Goal: Find specific page/section: Find specific page/section

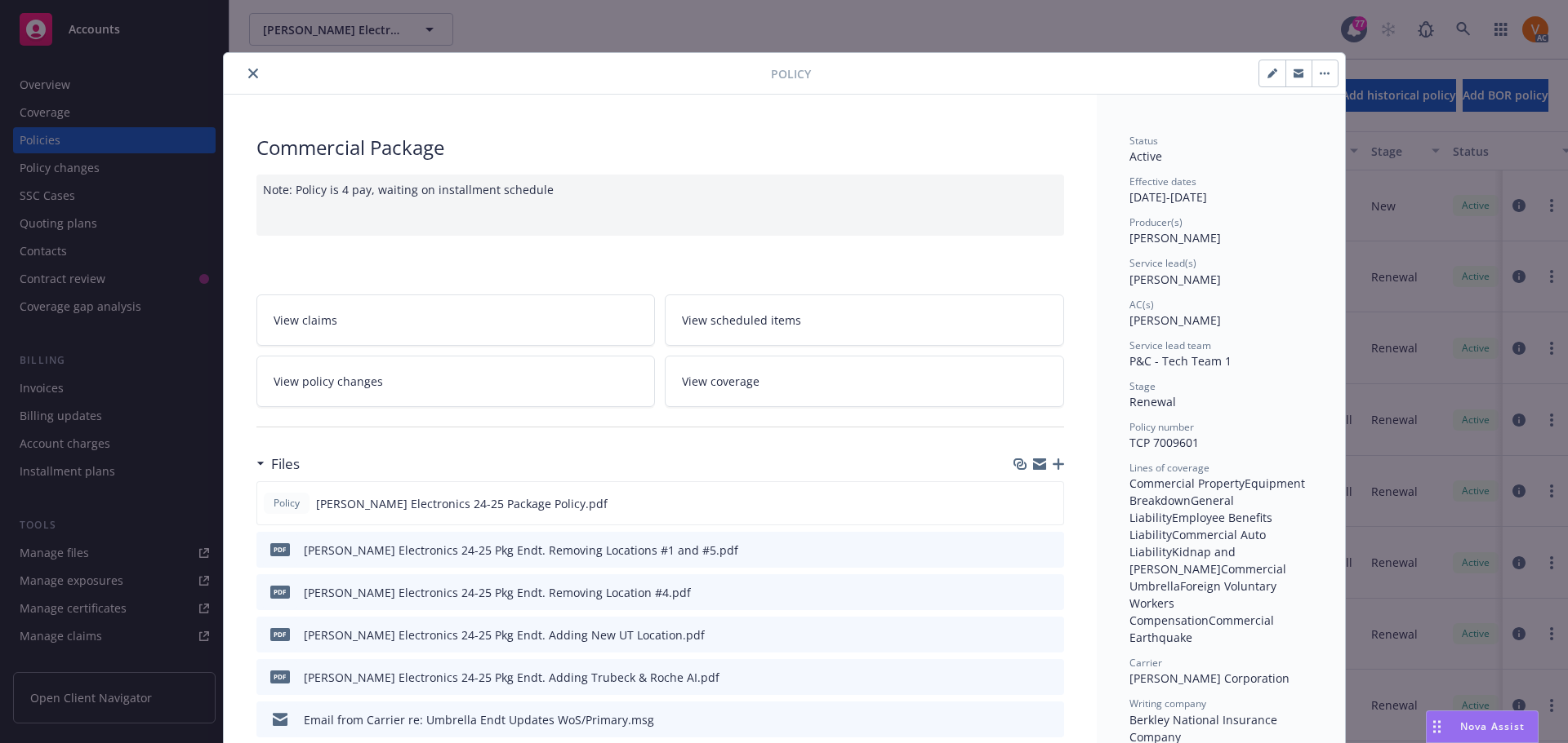
scroll to position [32, 0]
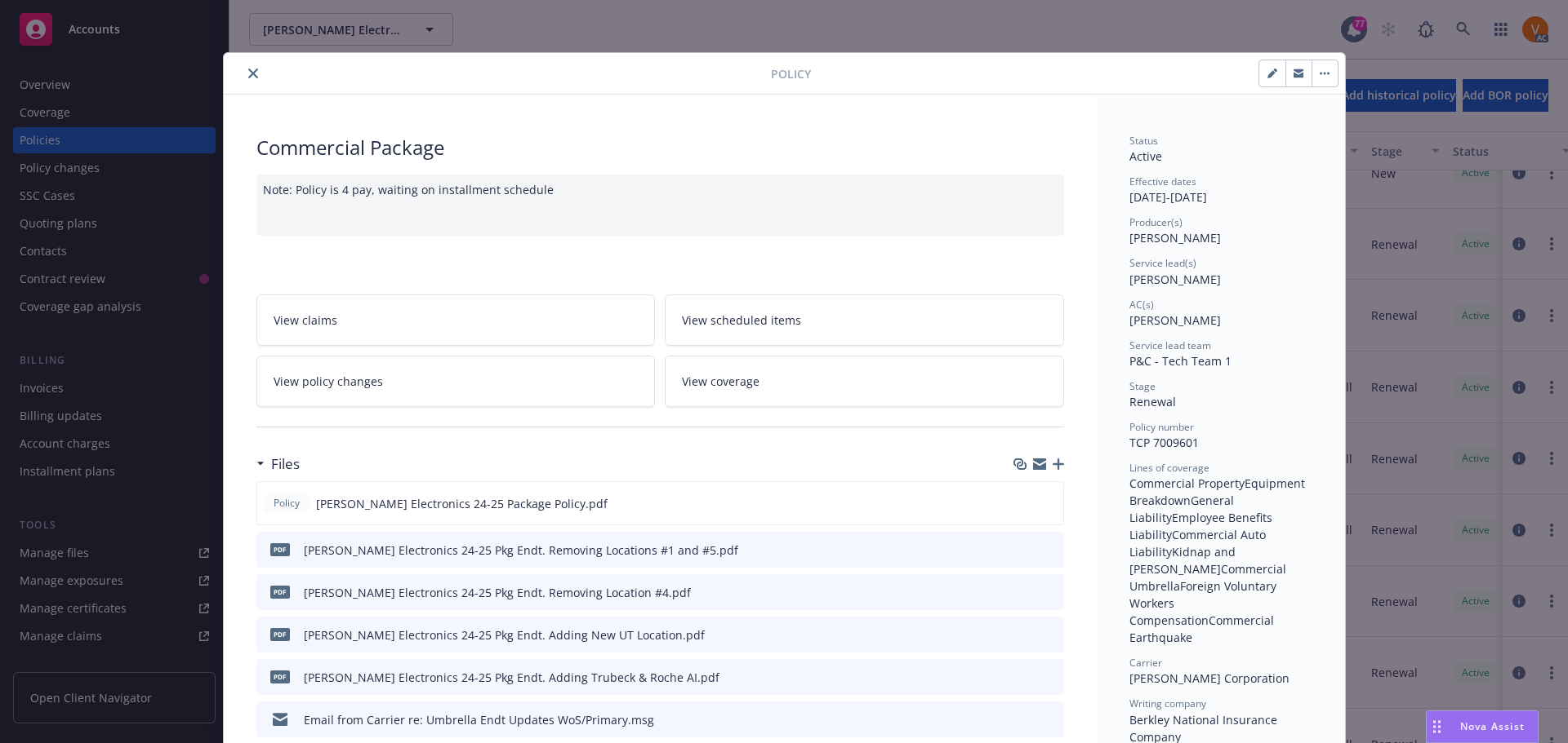
click at [248, 69] on icon "close" at bounding box center [253, 74] width 10 height 10
